Goal: Task Accomplishment & Management: Manage account settings

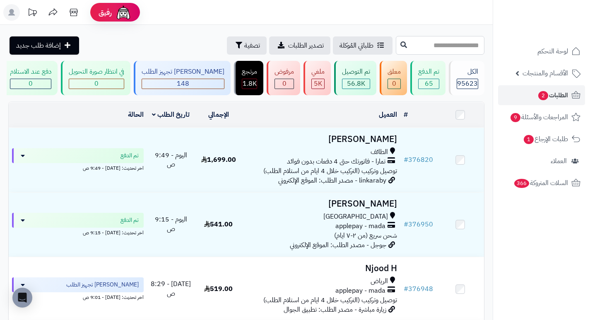
click at [476, 48] on input "text" at bounding box center [440, 45] width 89 height 19
type input "******"
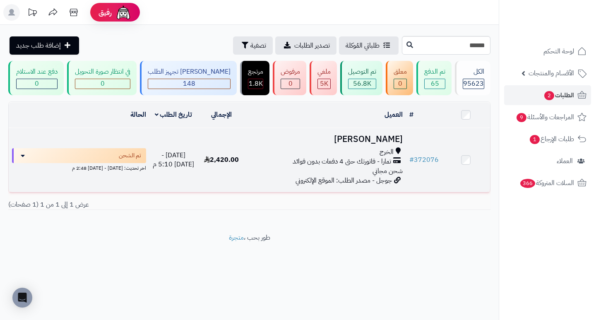
click at [371, 143] on h3 "سلطان عبدالله" at bounding box center [326, 140] width 154 height 10
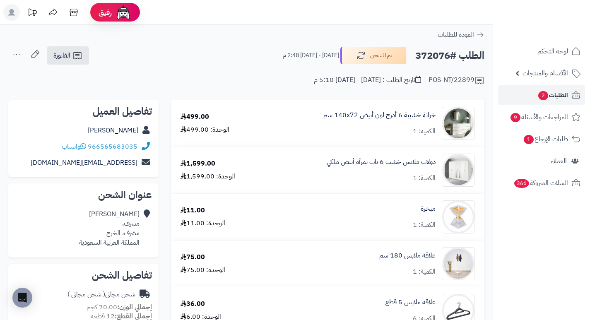
click at [540, 96] on span "2" at bounding box center [543, 95] width 10 height 9
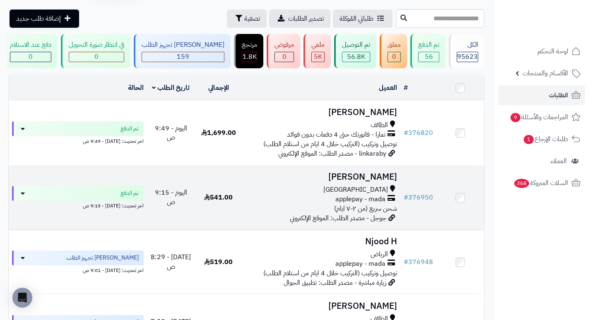
scroll to position [41, 0]
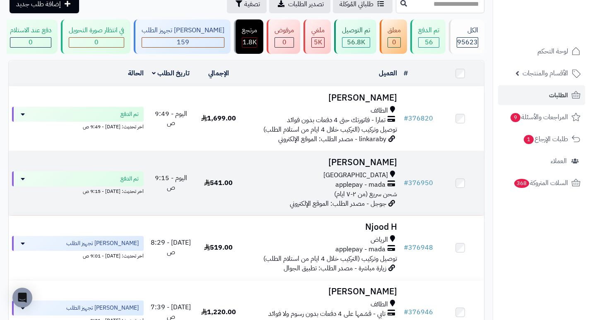
click at [381, 164] on h3 "[PERSON_NAME]" at bounding box center [320, 163] width 151 height 10
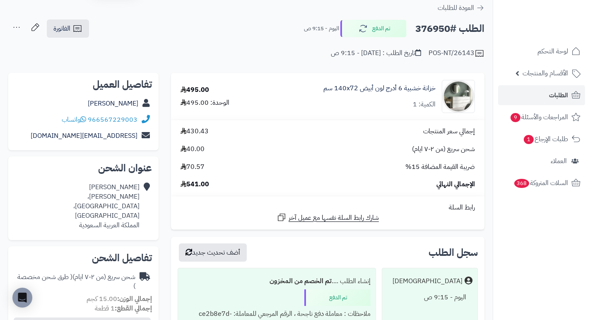
scroll to position [41, 0]
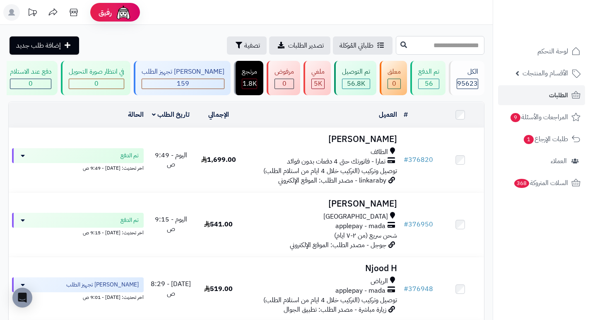
click at [461, 49] on input "text" at bounding box center [440, 45] width 89 height 19
type input "******"
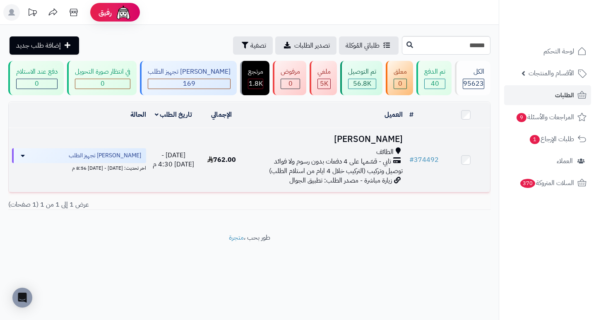
click at [384, 144] on h3 "ايمن البكر" at bounding box center [326, 140] width 154 height 10
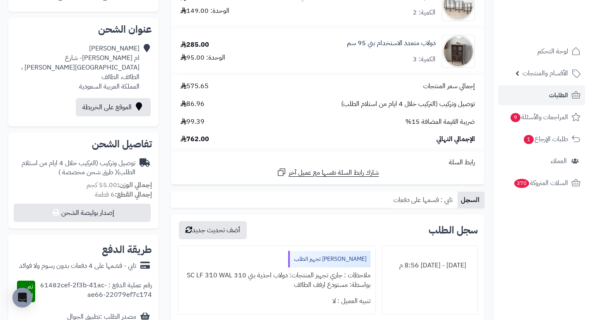
scroll to position [207, 0]
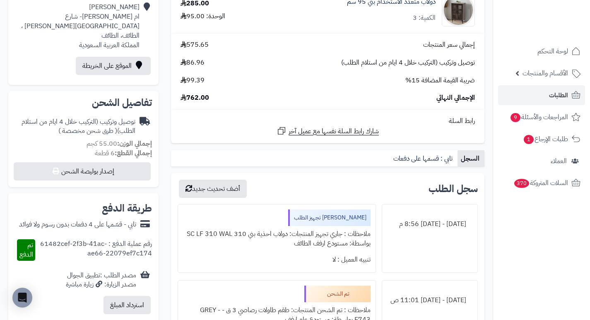
drag, startPoint x: 342, startPoint y: 242, endPoint x: 282, endPoint y: 245, distance: 60.1
click at [282, 245] on div "ملاحظات : جاري تجهيز المنتجات: دولاب احذية بني 310 SC LF 310 WAL بواسطة: مستودع…" at bounding box center [276, 239] width 187 height 26
click at [283, 248] on div "ملاحظات : جاري تجهيز المنتجات: دولاب احذية بني 310 SC LF 310 WAL بواسطة: مستودع…" at bounding box center [276, 239] width 187 height 26
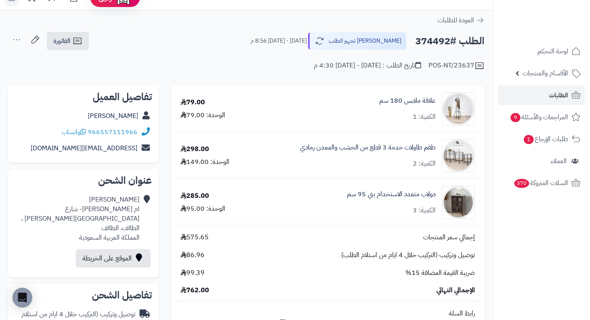
scroll to position [0, 0]
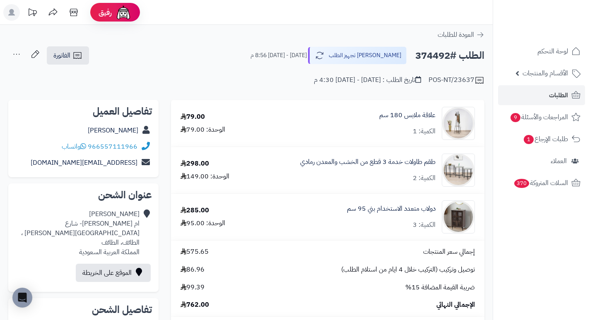
click at [430, 58] on h2 "الطلب #374492" at bounding box center [449, 55] width 69 height 17
copy h2 "374492"
click at [562, 96] on span "الطلبات" at bounding box center [558, 95] width 19 height 12
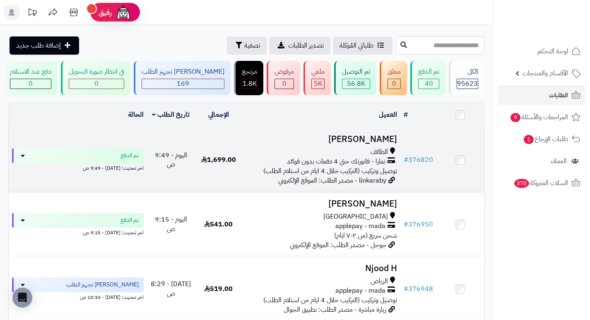
click at [361, 144] on h3 "ماجد الثبيتي" at bounding box center [320, 140] width 151 height 10
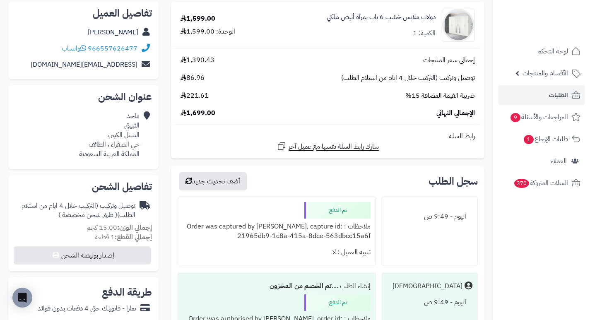
scroll to position [83, 0]
